Goal: Information Seeking & Learning: Learn about a topic

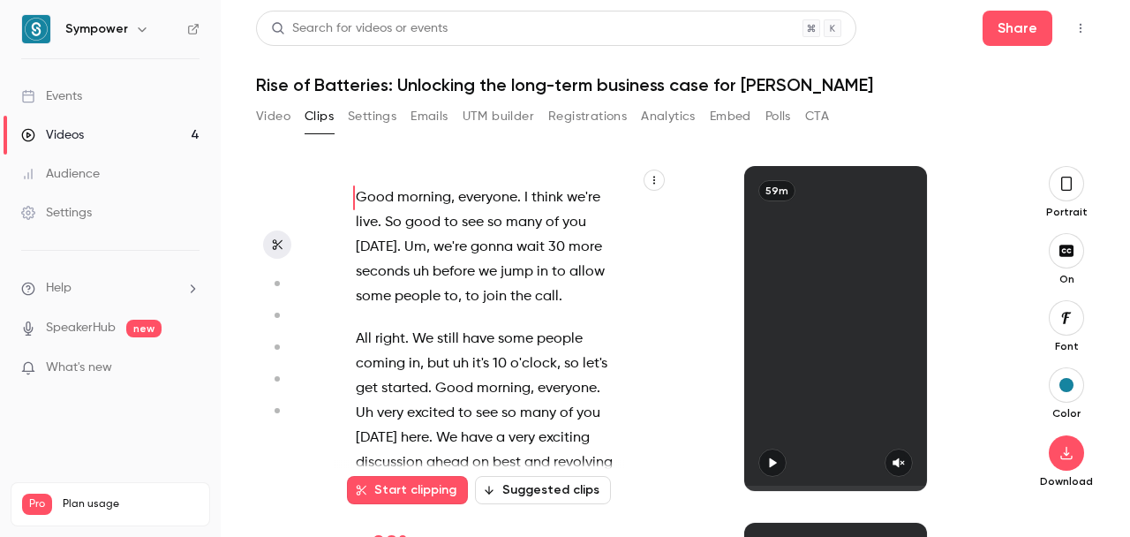
click at [479, 111] on button "UTM builder" at bounding box center [499, 116] width 72 height 28
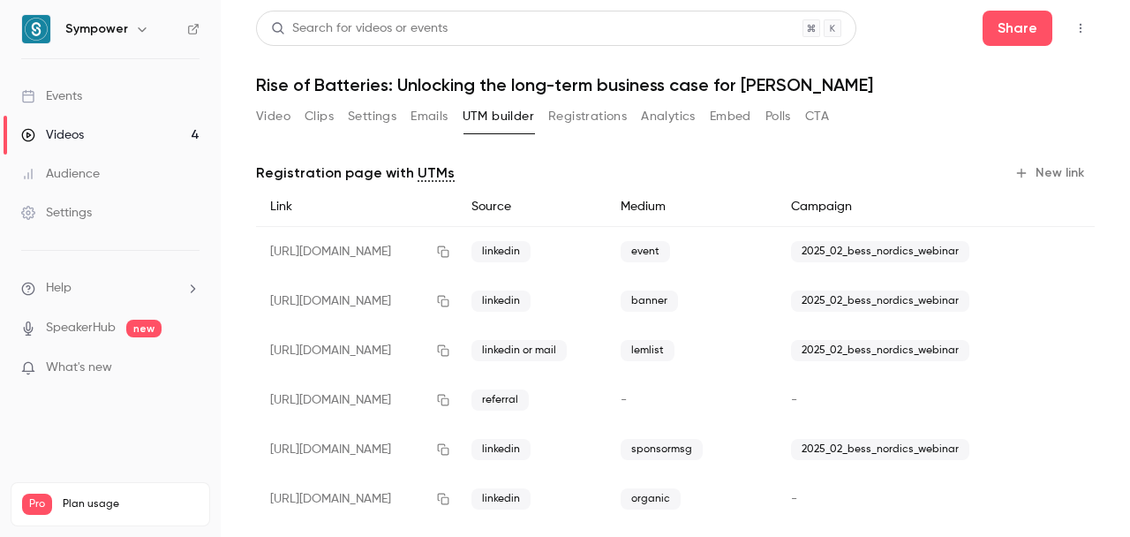
click at [53, 107] on link "Events" at bounding box center [110, 96] width 221 height 39
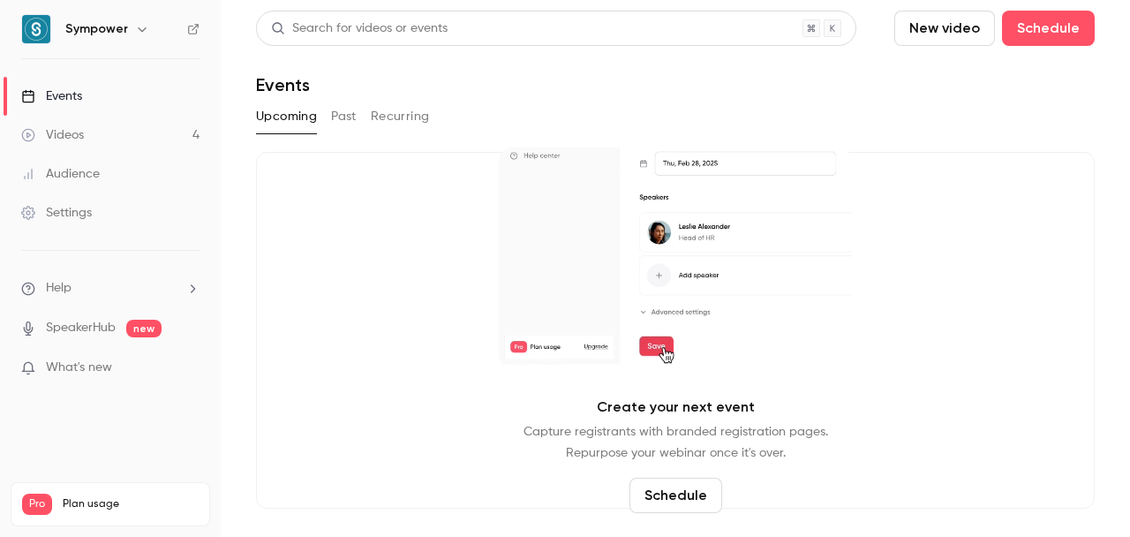
click at [381, 123] on button "Recurring" at bounding box center [400, 116] width 59 height 28
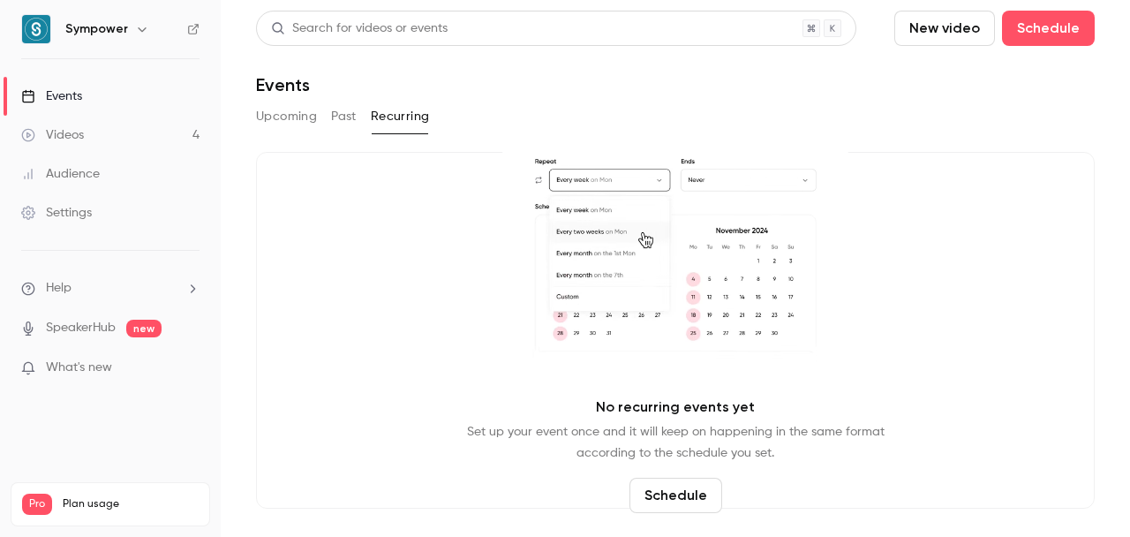
click at [82, 98] on div "Events" at bounding box center [51, 96] width 61 height 18
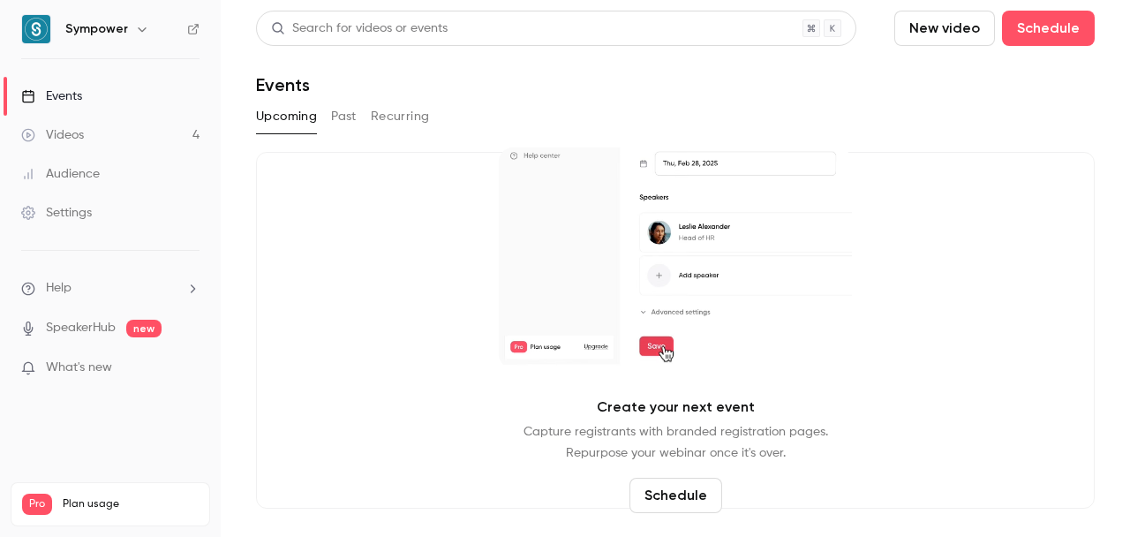
click at [344, 109] on button "Past" at bounding box center [344, 116] width 26 height 28
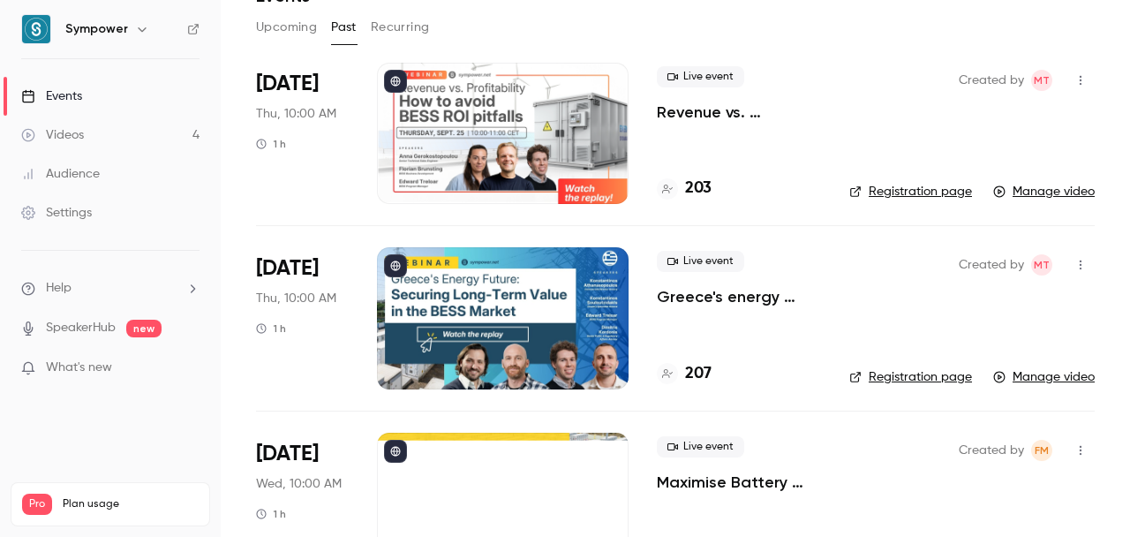
scroll to position [112, 0]
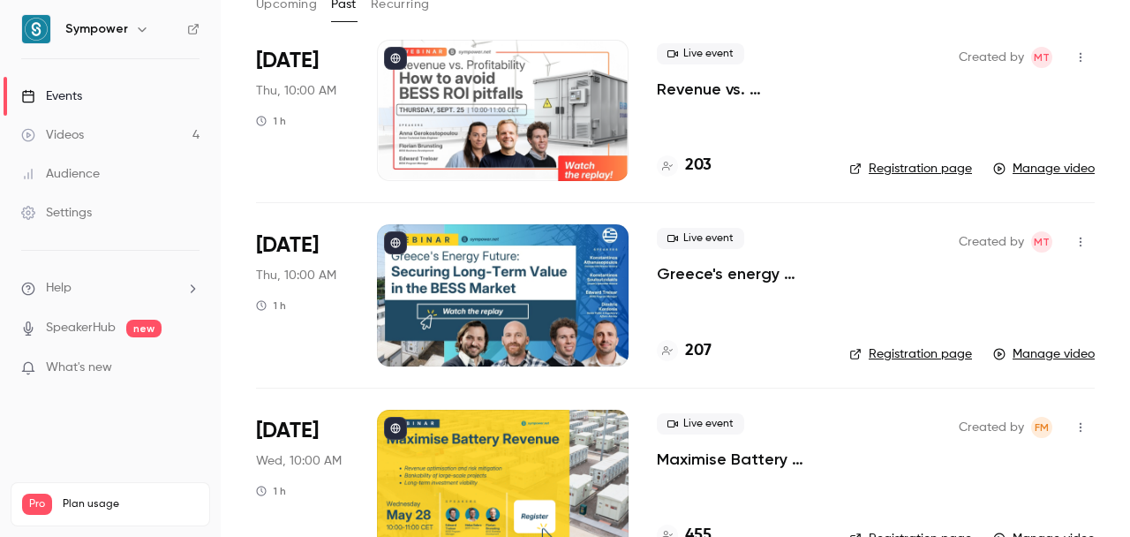
click at [702, 84] on p "Revenue vs. Profitability: How to Avoid [PERSON_NAME] ROI Pitfalls" at bounding box center [739, 89] width 164 height 21
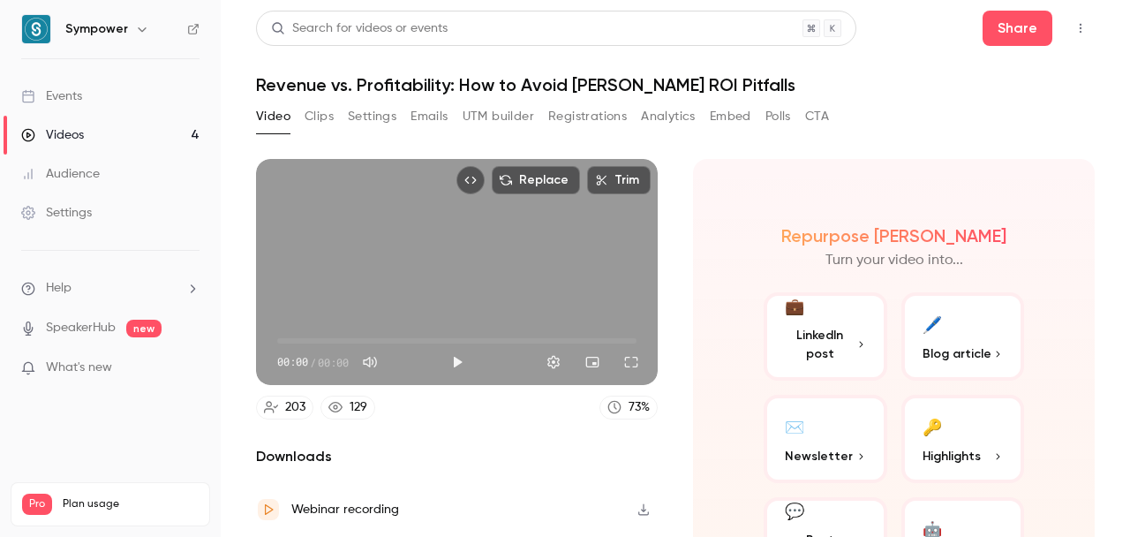
scroll to position [19, 0]
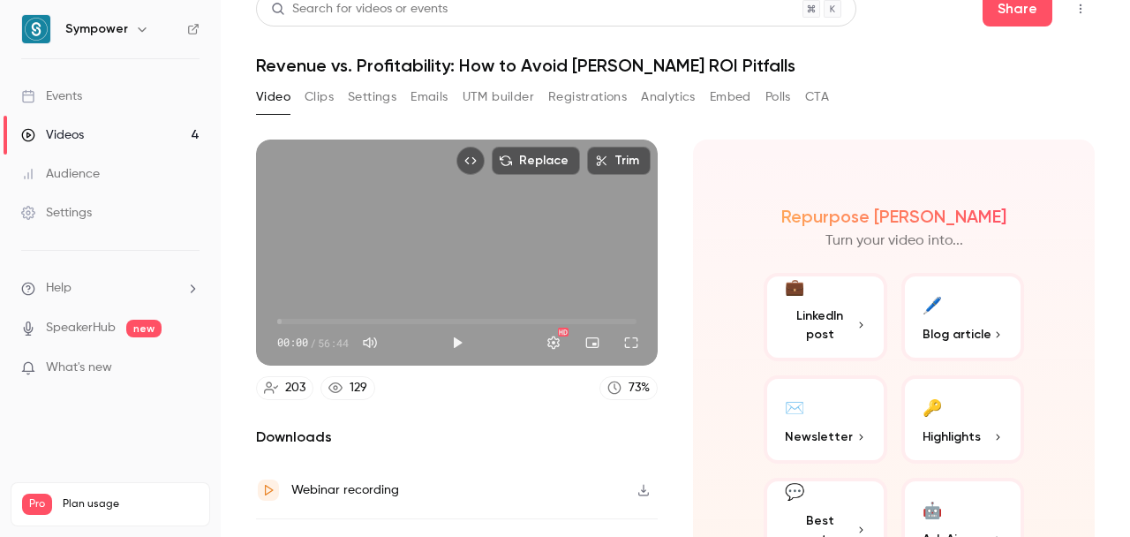
click at [572, 94] on button "Registrations" at bounding box center [587, 97] width 79 height 28
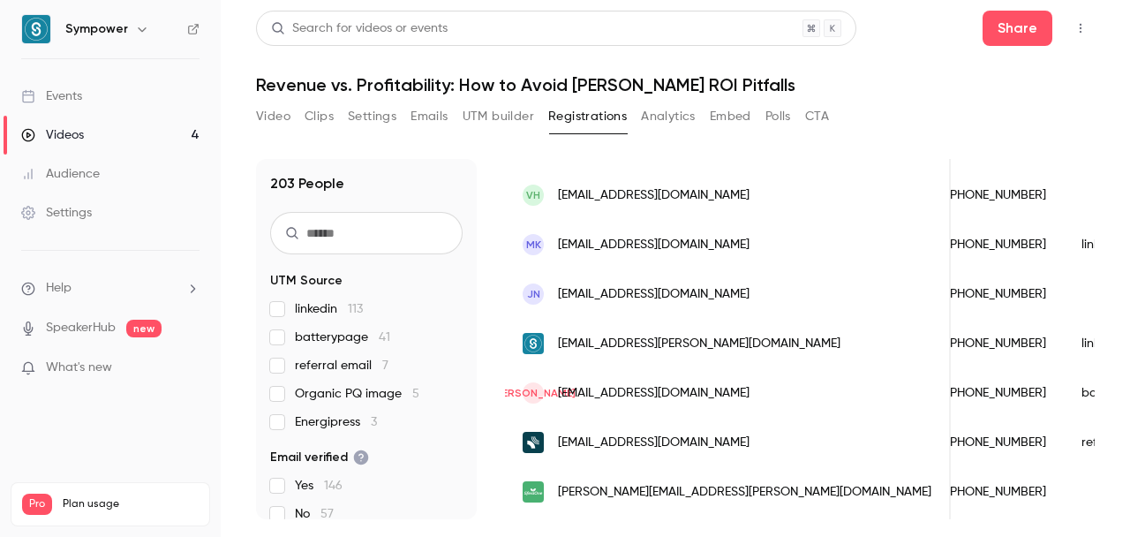
scroll to position [600, 0]
